Goal: Information Seeking & Learning: Learn about a topic

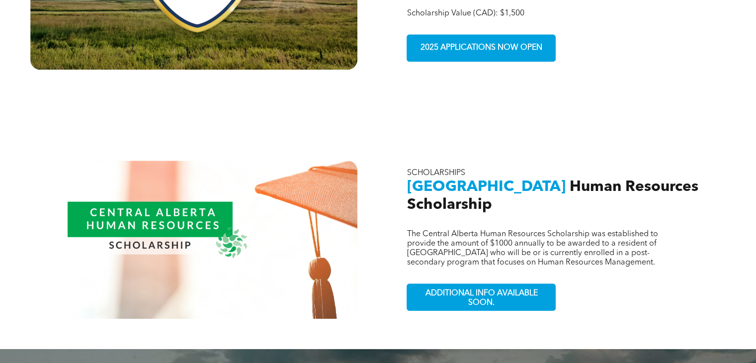
scroll to position [898, 0]
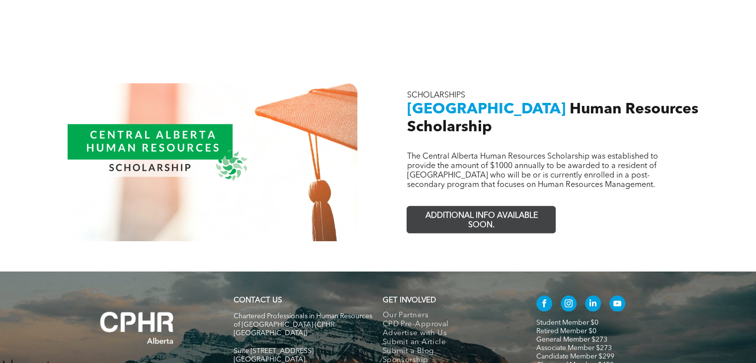
click at [467, 206] on span "ADDITIONAL INFO AVAILABLE SOON." at bounding box center [481, 220] width 145 height 29
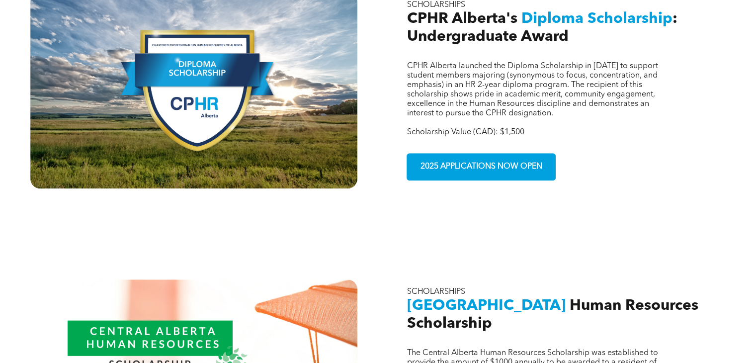
scroll to position [668, 0]
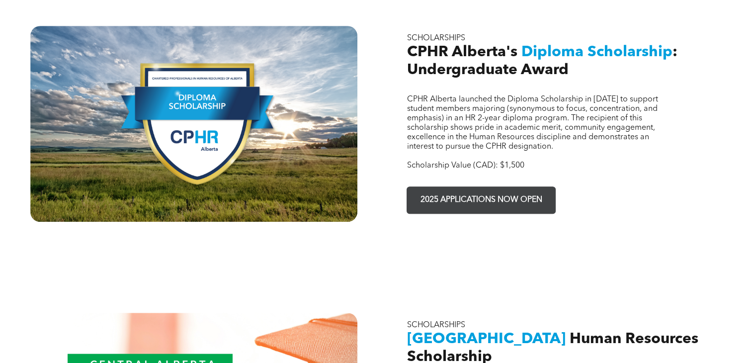
click at [490, 190] on span "2025 APPLICATIONS NOW OPEN" at bounding box center [481, 199] width 129 height 19
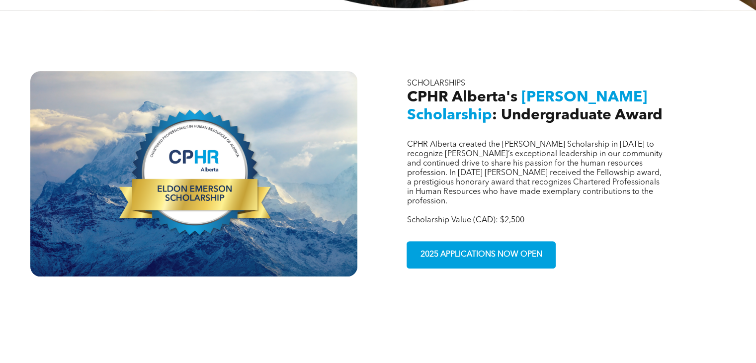
scroll to position [328, 0]
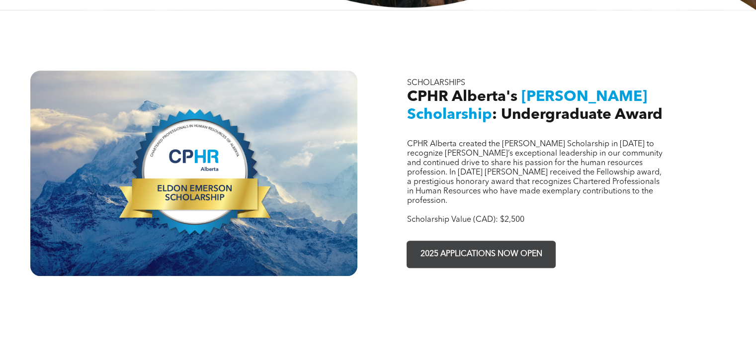
click at [463, 245] on span "2025 APPLICATIONS NOW OPEN" at bounding box center [481, 254] width 129 height 19
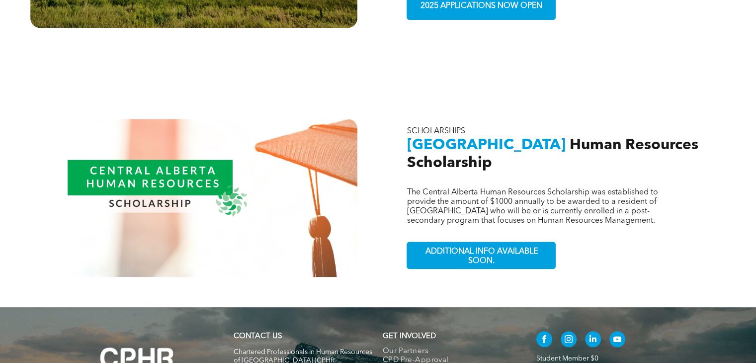
scroll to position [863, 0]
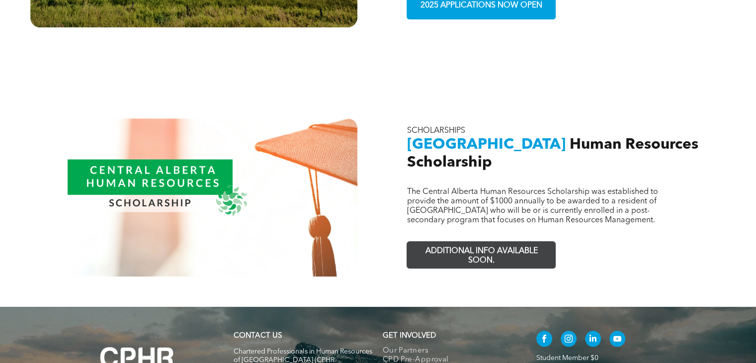
click at [463, 242] on span "ADDITIONAL INFO AVAILABLE SOON." at bounding box center [481, 256] width 145 height 29
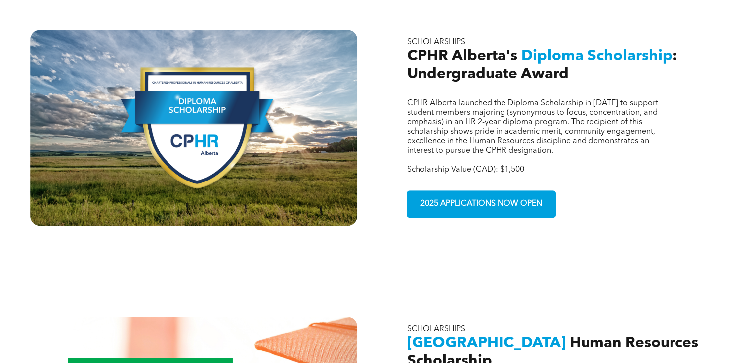
scroll to position [665, 0]
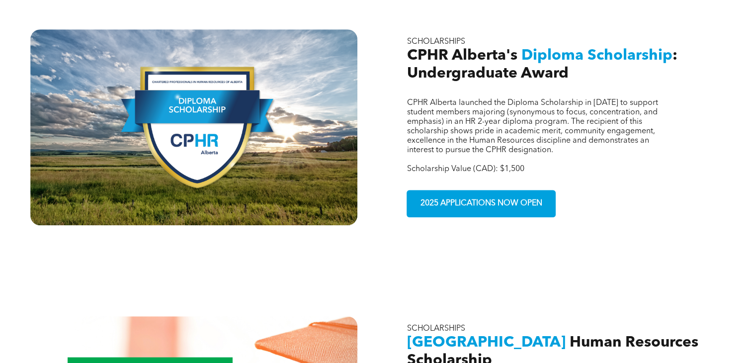
click at [462, 194] on span "2025 APPLICATIONS NOW OPEN" at bounding box center [481, 203] width 129 height 19
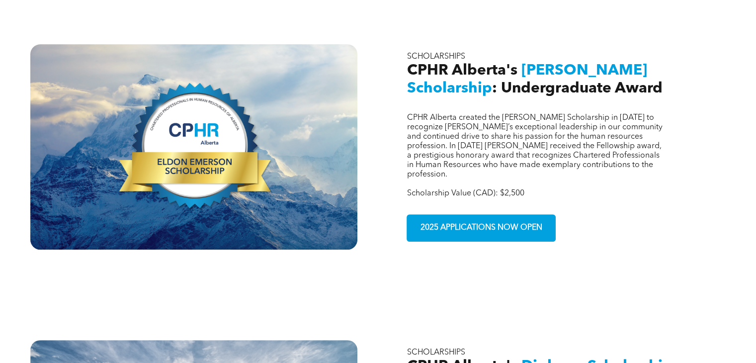
scroll to position [0, 0]
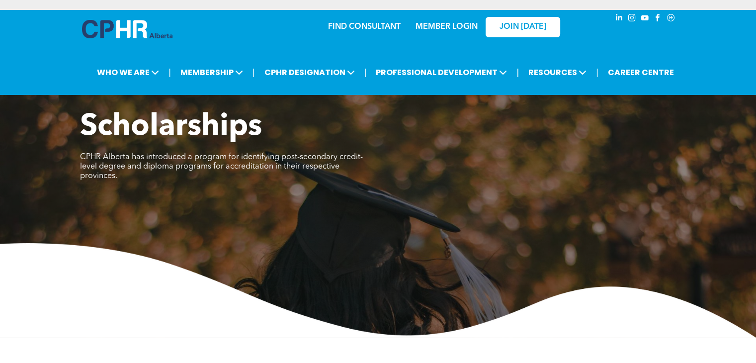
click at [458, 28] on link "MEMBER LOGIN" at bounding box center [447, 27] width 62 height 8
click at [517, 30] on span "JOIN [DATE]" at bounding box center [523, 26] width 47 height 9
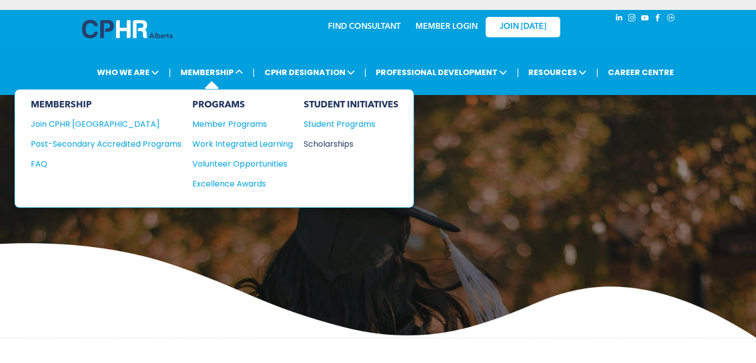
click at [326, 140] on div "Scholarships" at bounding box center [347, 144] width 86 height 12
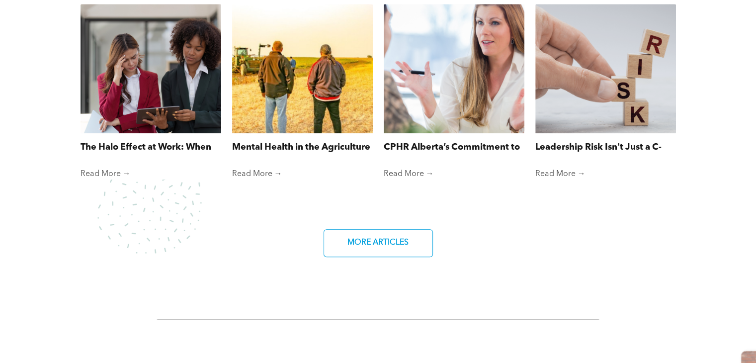
scroll to position [855, 0]
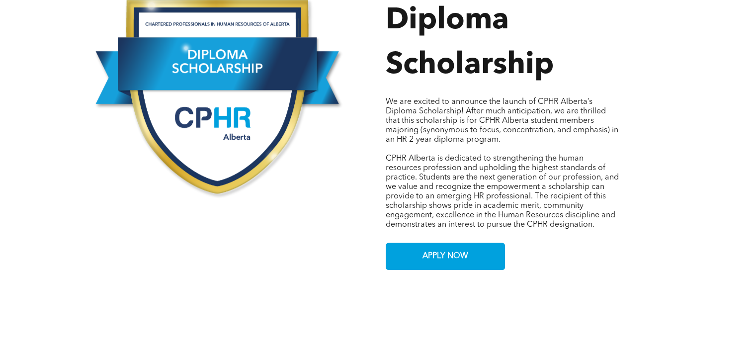
scroll to position [515, 0]
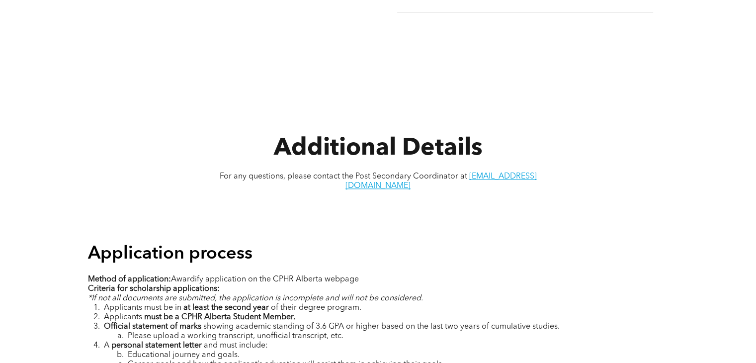
scroll to position [1113, 0]
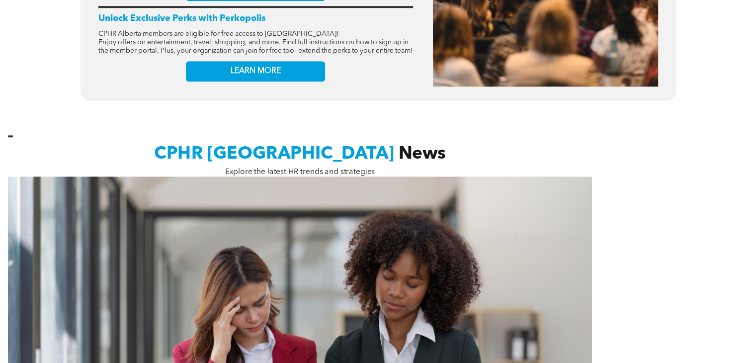
scroll to position [732, 0]
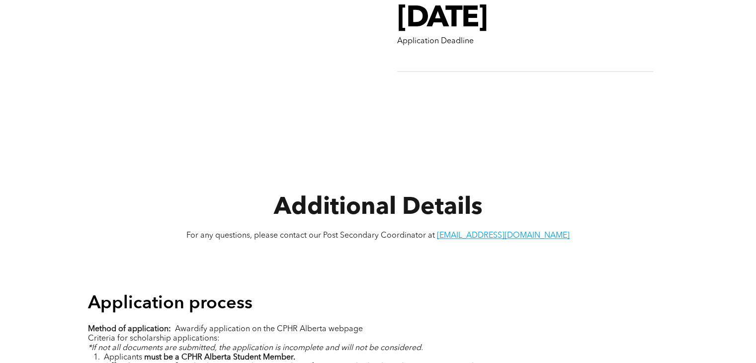
scroll to position [1121, 0]
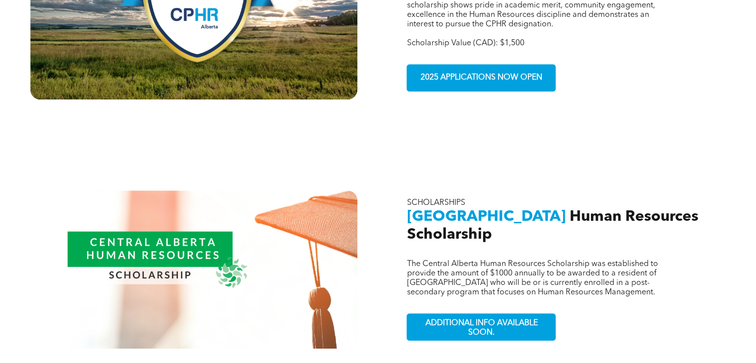
scroll to position [790, 0]
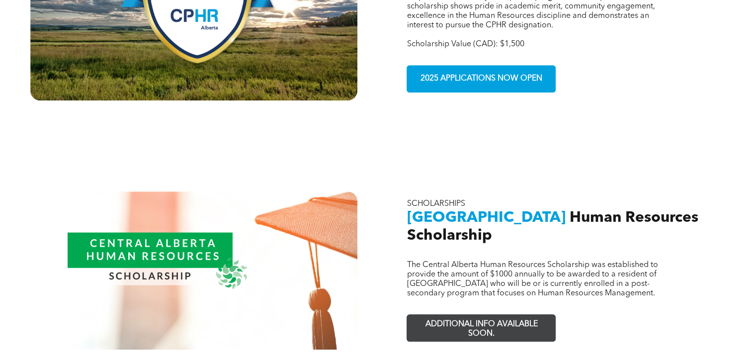
click at [504, 323] on span "ADDITIONAL INFO AVAILABLE SOON." at bounding box center [481, 329] width 145 height 29
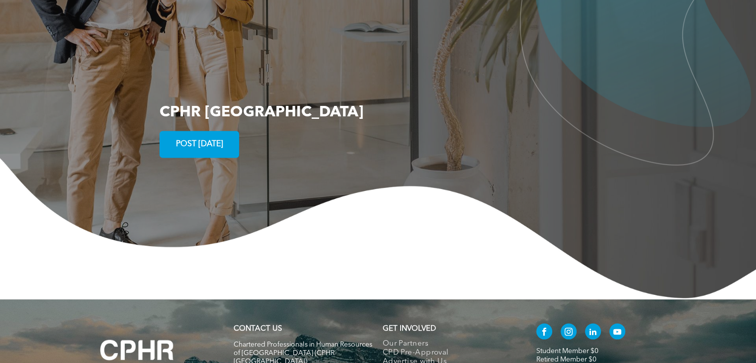
scroll to position [1858, 0]
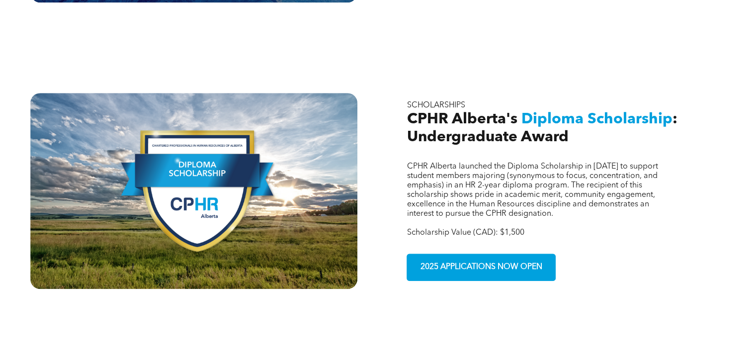
scroll to position [601, 0]
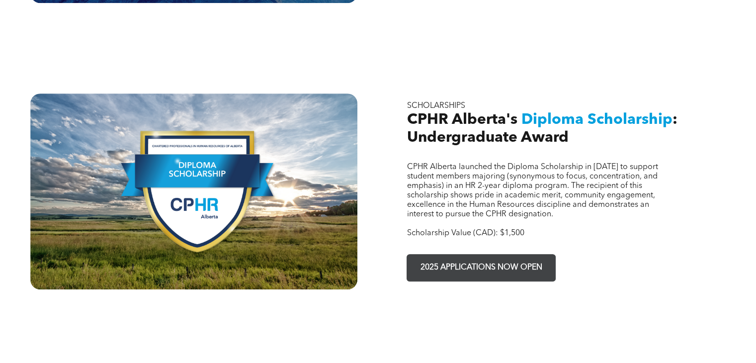
click at [491, 258] on span "2025 APPLICATIONS NOW OPEN" at bounding box center [481, 267] width 129 height 19
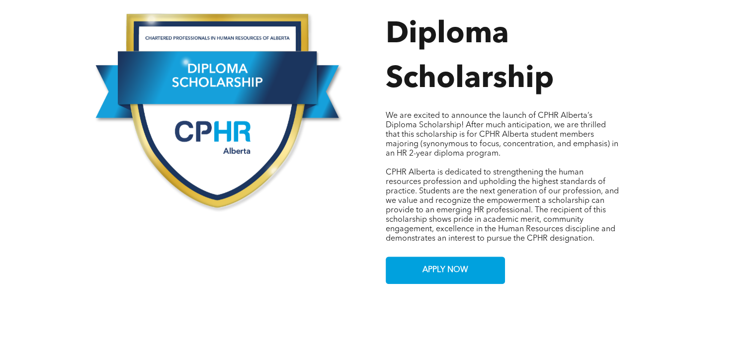
scroll to position [513, 0]
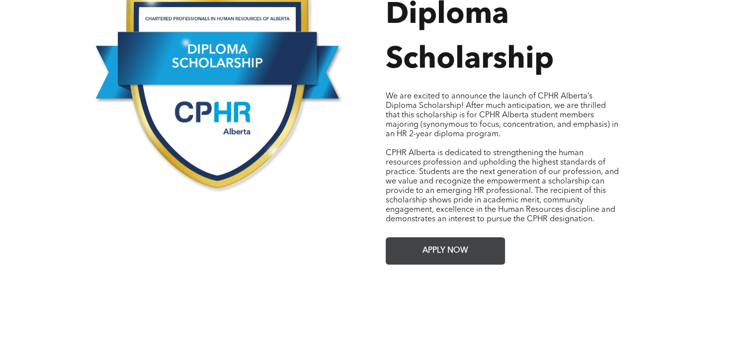
click at [402, 240] on link "APPLY NOW" at bounding box center [445, 250] width 119 height 27
